Goal: Task Accomplishment & Management: Manage account settings

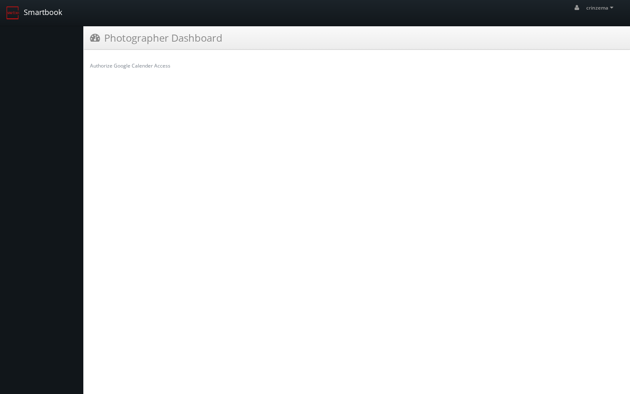
click at [30, 13] on link "Smartbook" at bounding box center [34, 13] width 68 height 26
click at [9, 13] on img at bounding box center [12, 12] width 13 height 13
click at [37, 12] on link "Smartbook" at bounding box center [34, 13] width 68 height 26
click at [147, 65] on link "Authorize Google Calender Access" at bounding box center [130, 65] width 80 height 7
click at [186, 66] on div "Authorize Google Calender Access" at bounding box center [357, 65] width 534 height 7
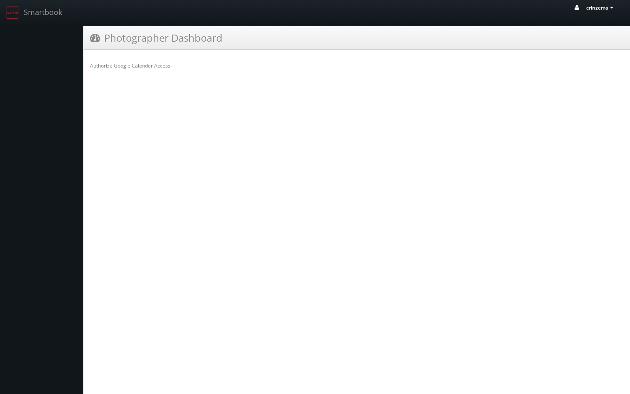
click at [611, 6] on icon at bounding box center [611, 8] width 7 height 6
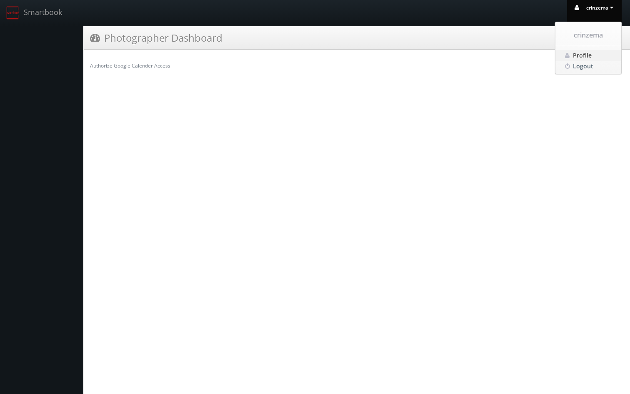
click at [590, 55] on span "Profile" at bounding box center [582, 55] width 19 height 8
